Goal: Task Accomplishment & Management: Manage account settings

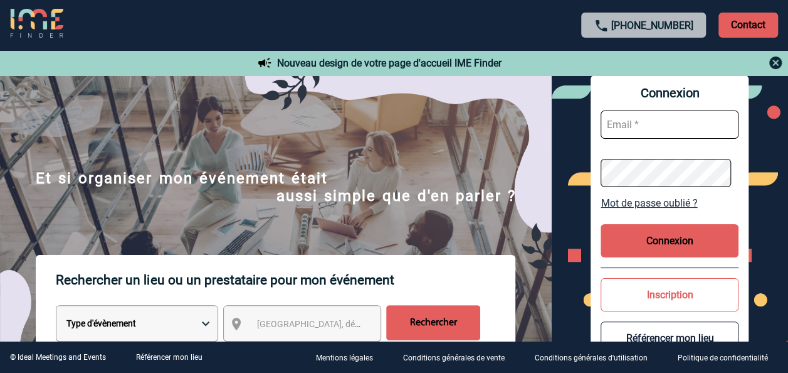
click at [647, 128] on input "text" at bounding box center [670, 124] width 138 height 28
type input "client.office.management@philips.com"
click at [701, 255] on button "Connexion" at bounding box center [670, 240] width 138 height 33
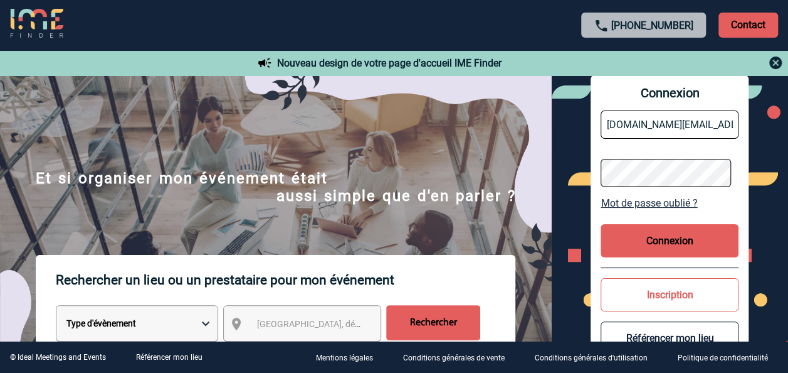
click at [694, 244] on button "Connexion" at bounding box center [670, 240] width 138 height 33
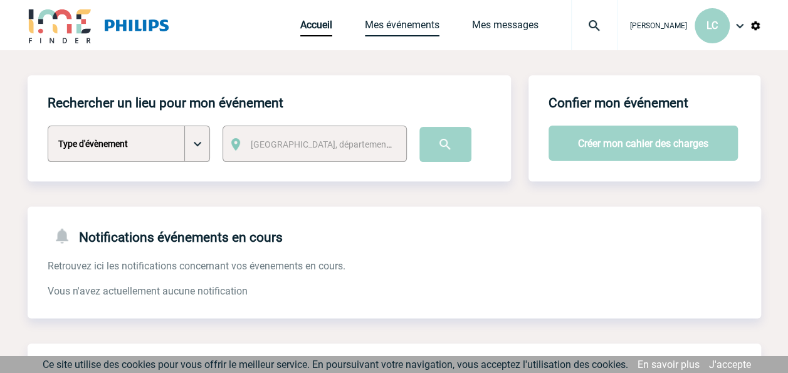
click at [385, 28] on link "Mes événements" at bounding box center [402, 28] width 75 height 18
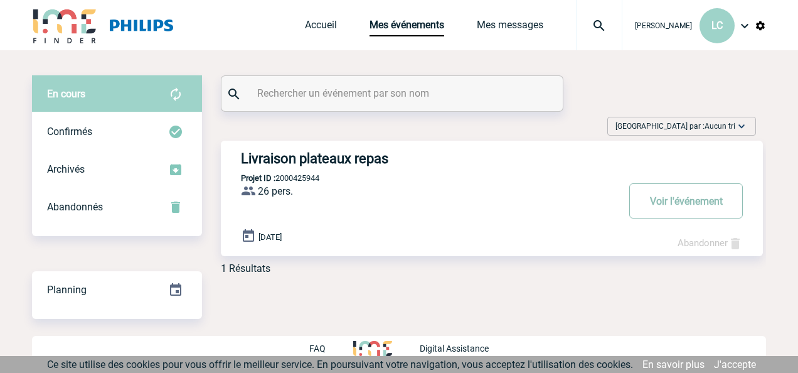
click at [714, 198] on button "Voir l'événement" at bounding box center [686, 200] width 114 height 35
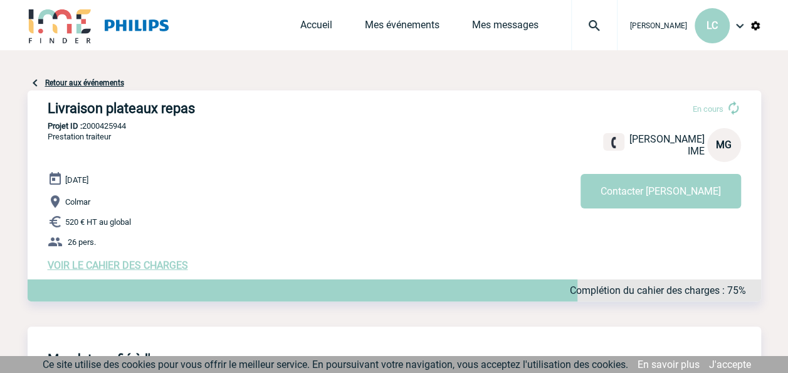
click at [114, 263] on span "VOIR LE CAHIER DES CHARGES" at bounding box center [118, 265] width 140 height 12
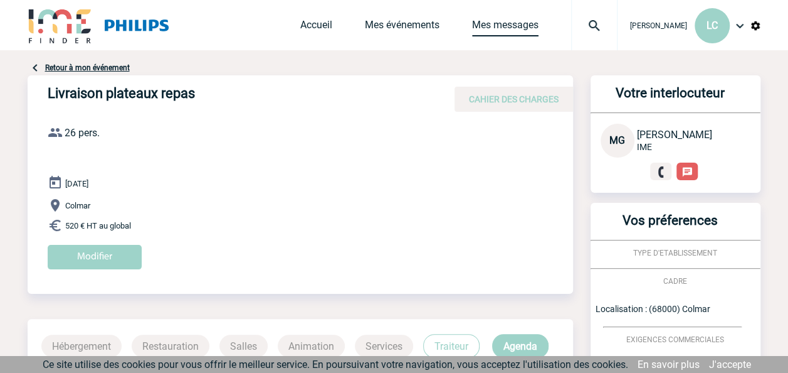
click at [483, 29] on link "Mes messages" at bounding box center [505, 28] width 66 height 18
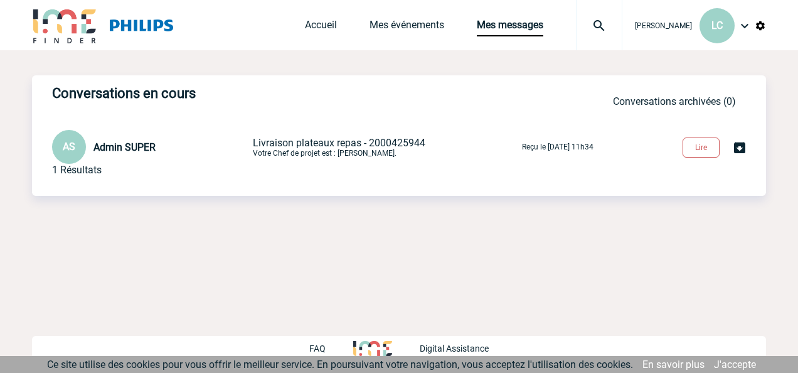
click at [702, 143] on button "Lire" at bounding box center [700, 147] width 37 height 20
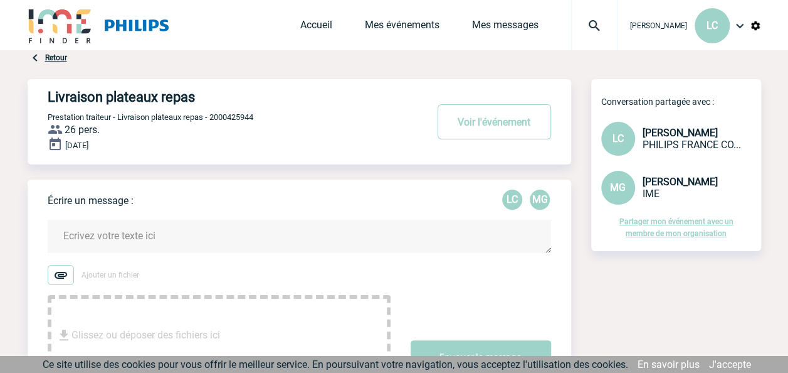
click at [250, 122] on span "Prestation traiteur - Livraison plateaux repas - 2000425944" at bounding box center [151, 116] width 206 height 9
click at [533, 109] on button "Voir l'événement" at bounding box center [495, 121] width 114 height 35
click at [517, 118] on button "Voir l'événement" at bounding box center [495, 121] width 114 height 35
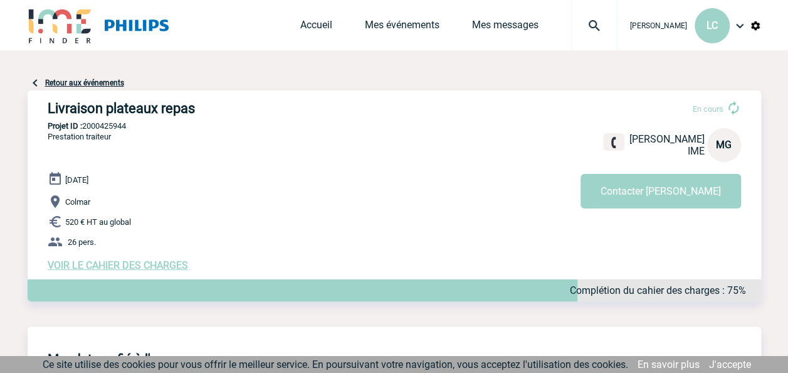
click at [86, 85] on link "Retour aux événements" at bounding box center [84, 82] width 79 height 9
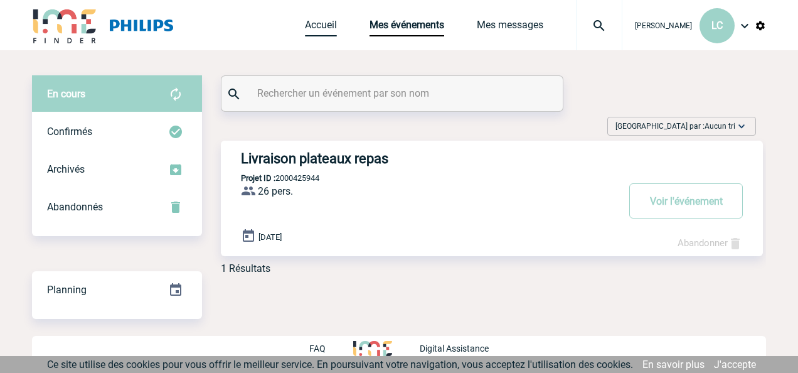
click at [305, 21] on link "Accueil" at bounding box center [321, 28] width 32 height 18
